Goal: Check status: Check status

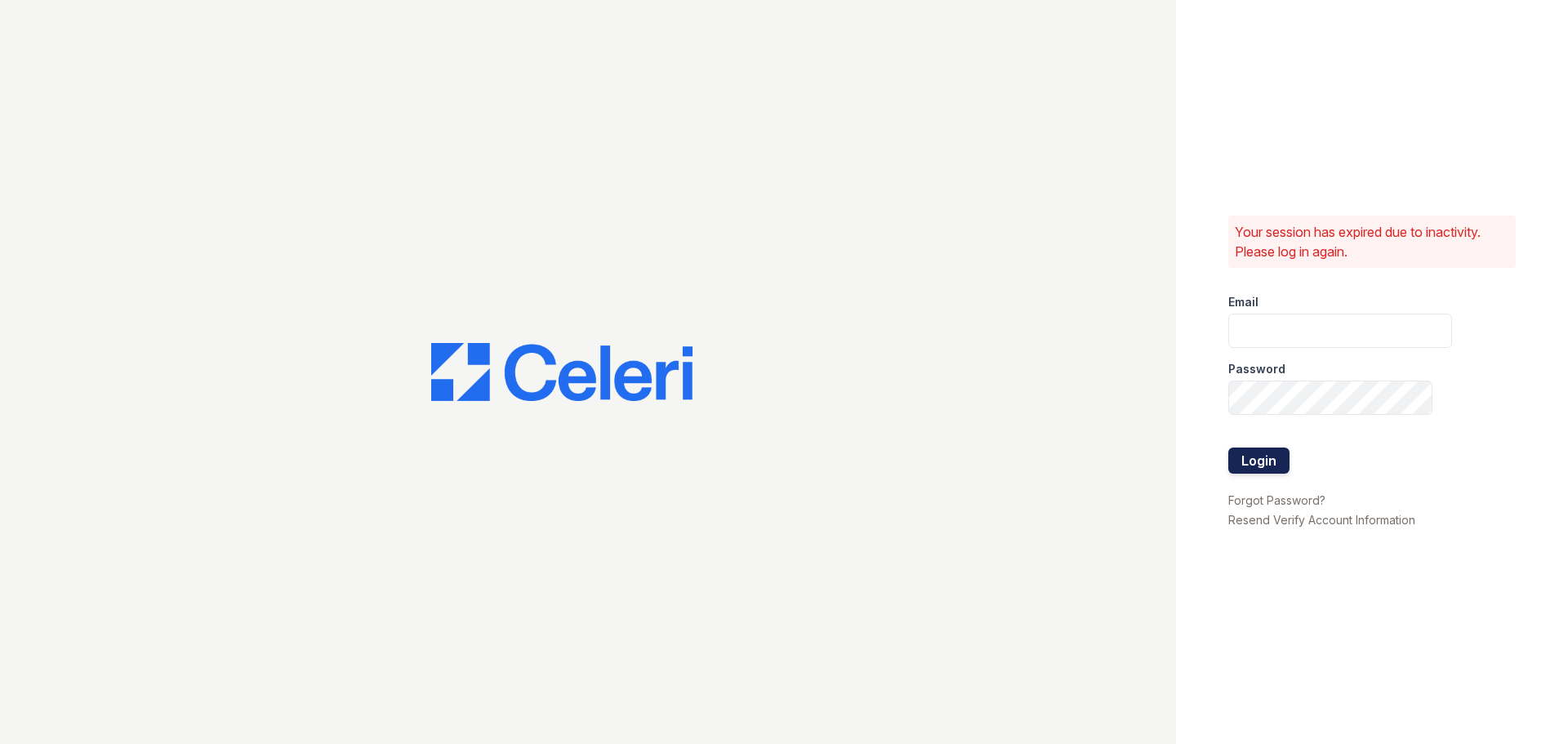
type input "[EMAIL_ADDRESS][DOMAIN_NAME]"
click at [1264, 463] on button "Login" at bounding box center [1259, 461] width 61 height 26
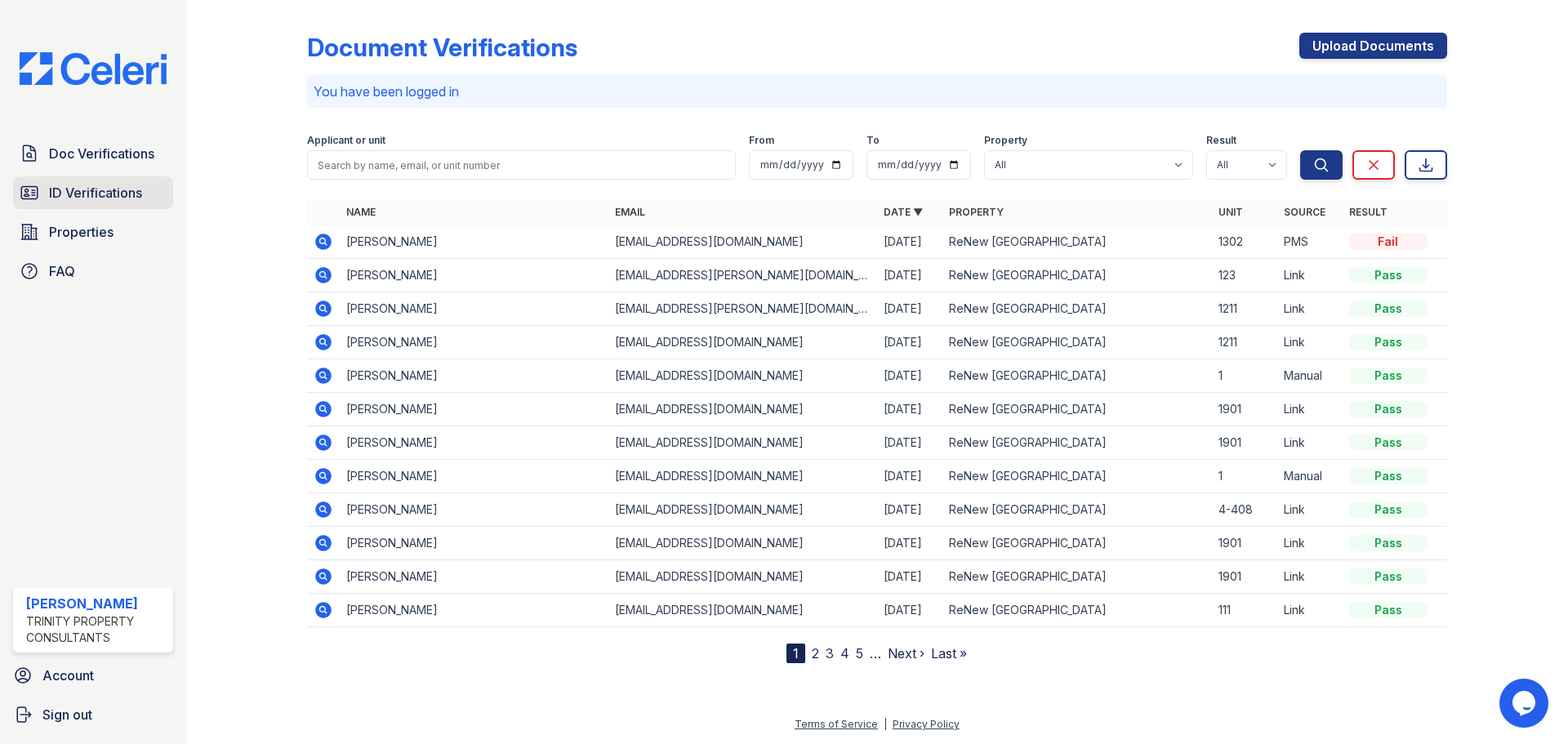
click at [100, 195] on span "ID Verifications" at bounding box center [95, 192] width 93 height 20
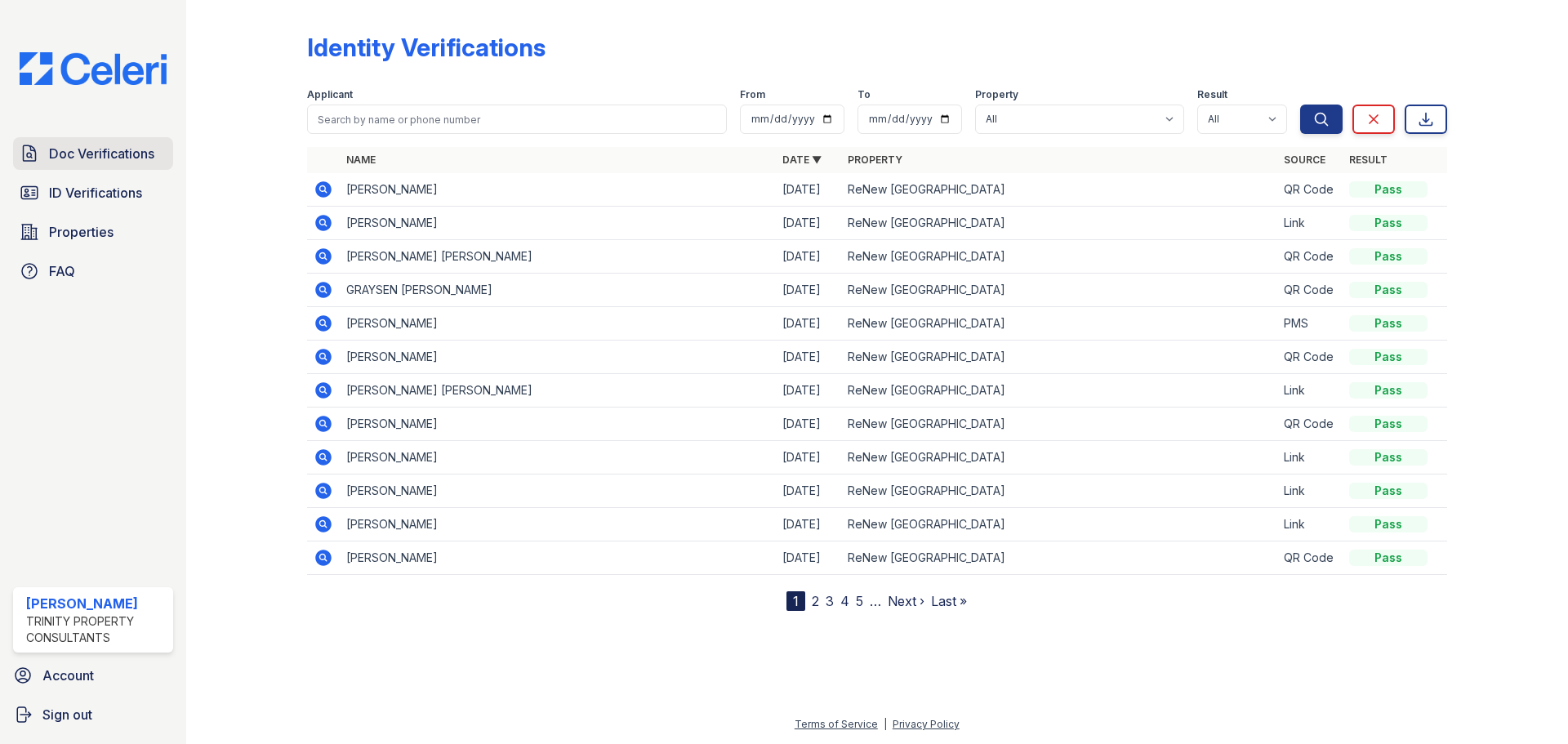
click at [55, 153] on span "Doc Verifications" at bounding box center [101, 153] width 105 height 20
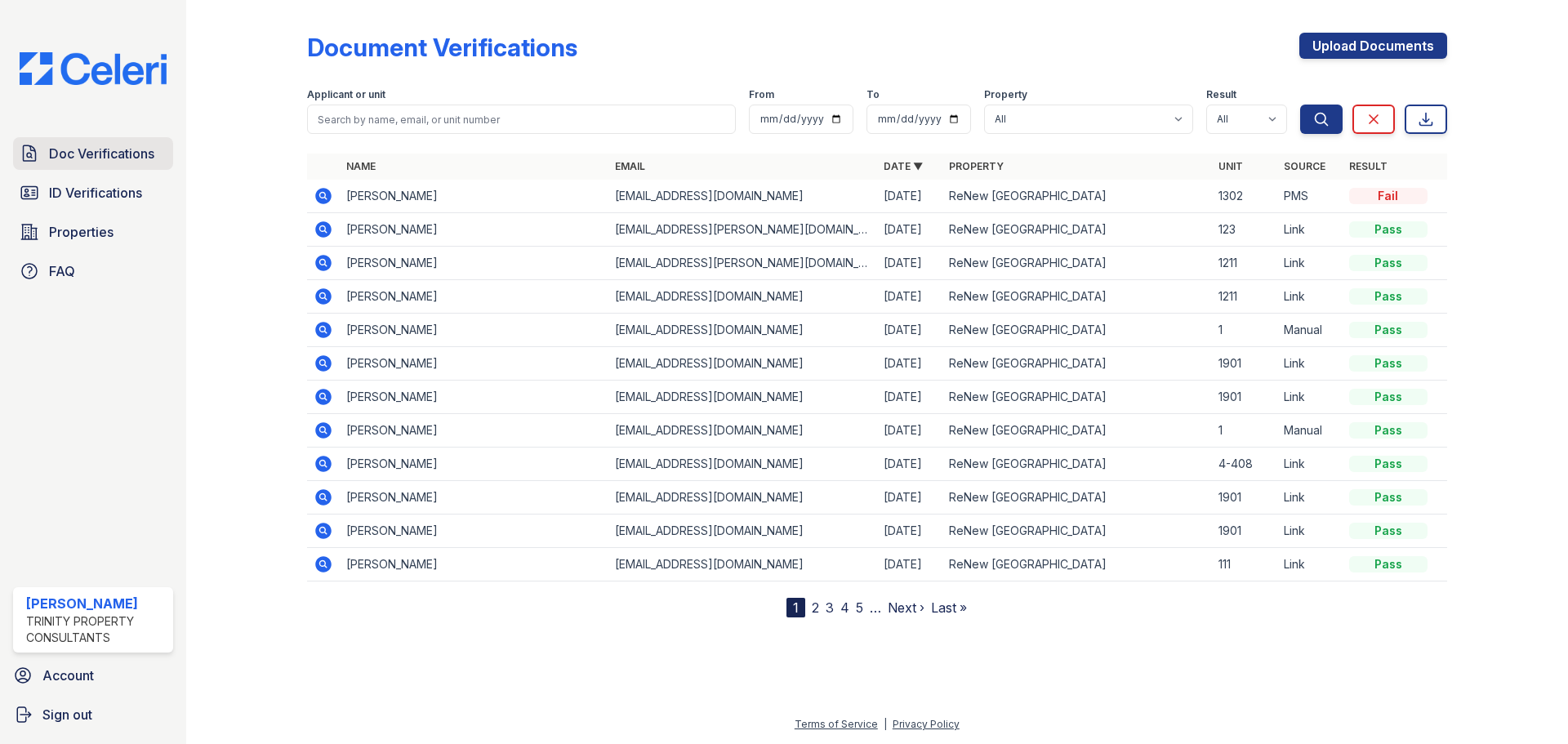
click at [58, 149] on span "Doc Verifications" at bounding box center [101, 153] width 105 height 20
click at [148, 155] on span "Doc Verifications" at bounding box center [101, 153] width 105 height 20
click at [56, 185] on span "ID Verifications" at bounding box center [95, 192] width 93 height 20
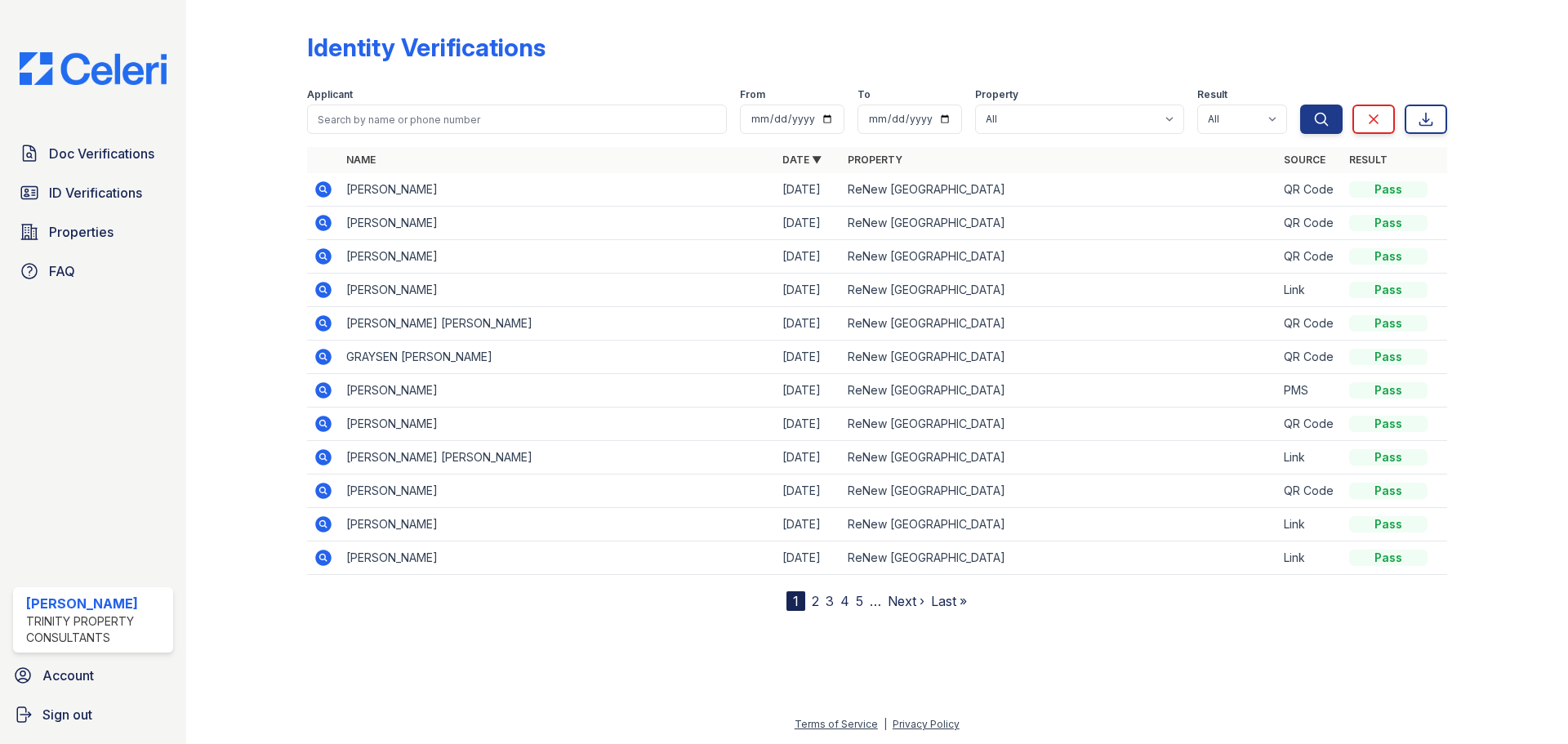
click at [318, 189] on icon at bounding box center [324, 189] width 17 height 17
